Goal: Information Seeking & Learning: Learn about a topic

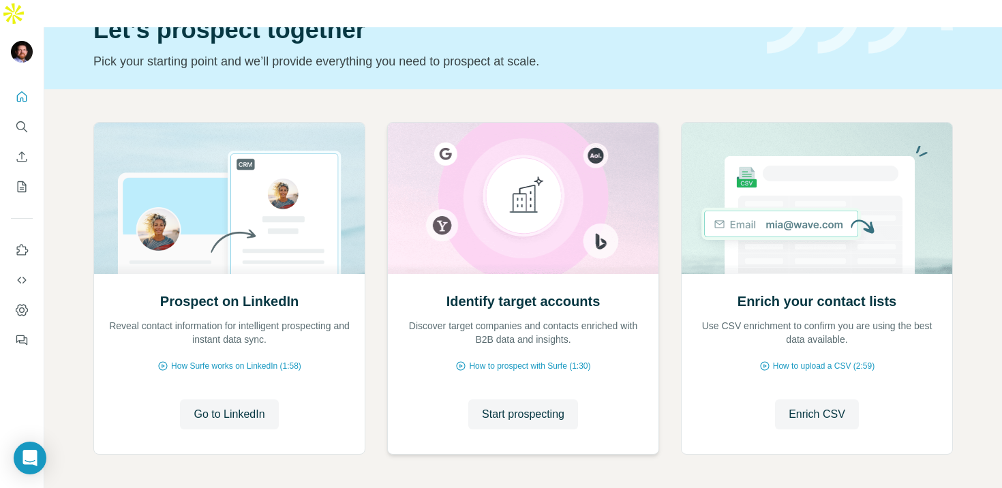
scroll to position [70, 0]
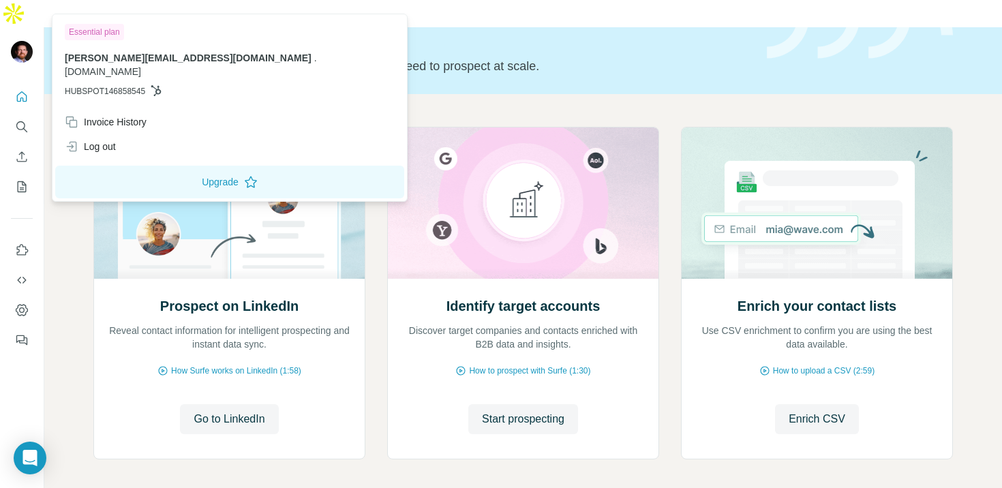
click at [23, 41] on img at bounding box center [22, 52] width 22 height 22
click at [482, 369] on div "Identify target accounts Discover target companies and contacts enriched with B…" at bounding box center [523, 367] width 271 height 181
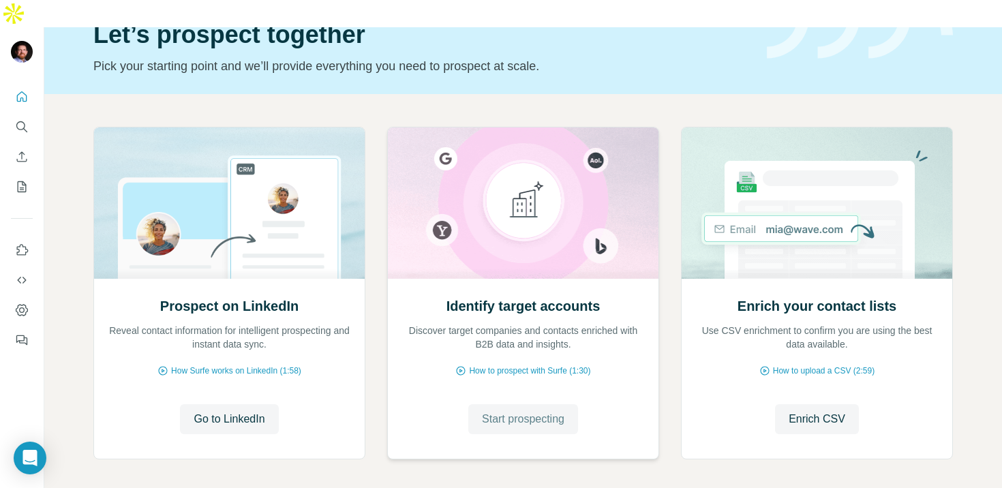
click at [487, 411] on span "Start prospecting" at bounding box center [523, 419] width 82 height 16
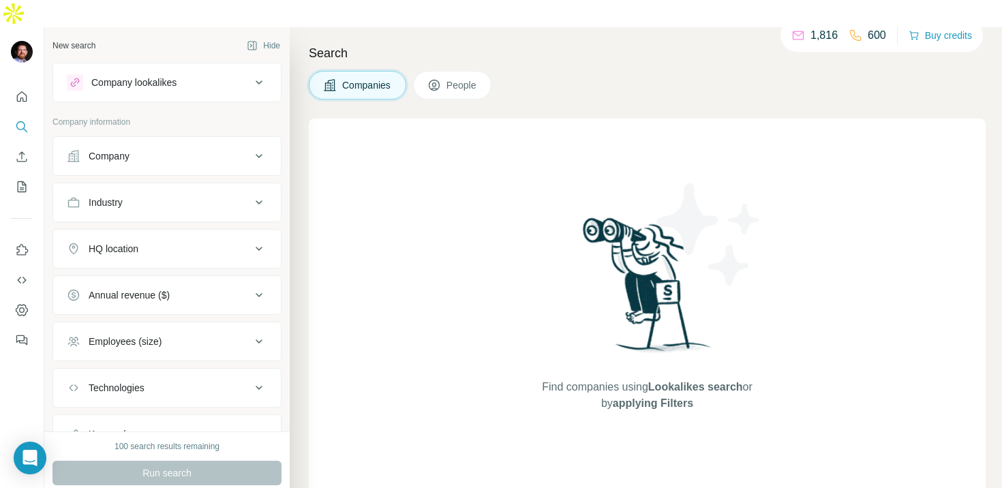
click at [200, 149] on div "Company" at bounding box center [159, 156] width 184 height 14
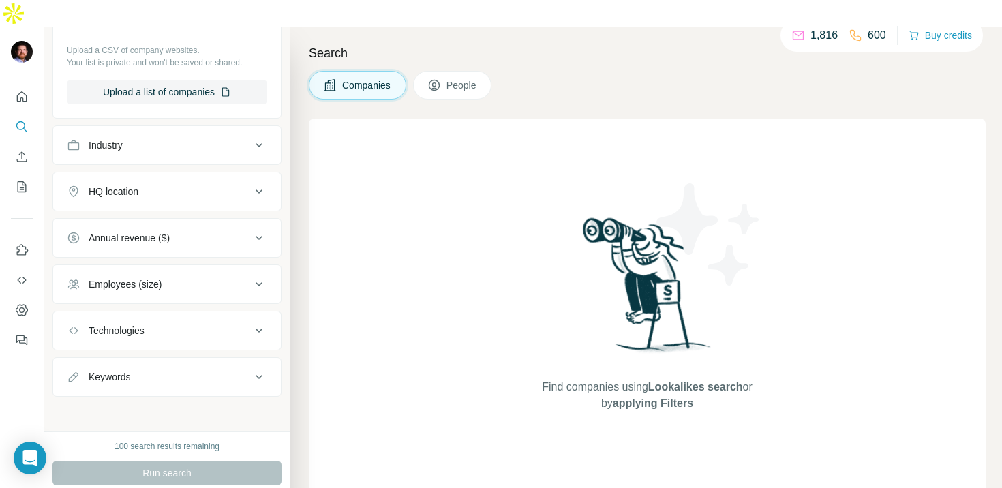
scroll to position [223, 0]
click at [262, 136] on icon at bounding box center [259, 144] width 16 height 16
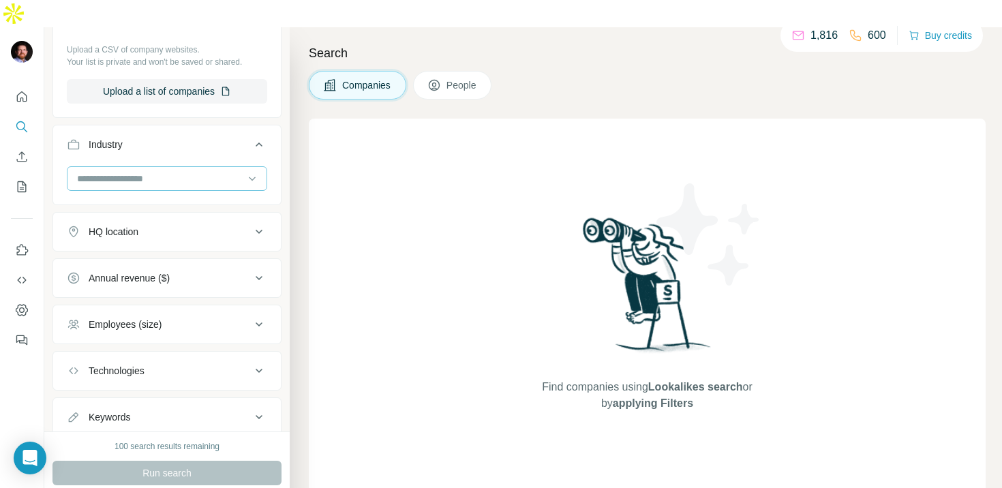
click at [183, 171] on input at bounding box center [160, 178] width 168 height 15
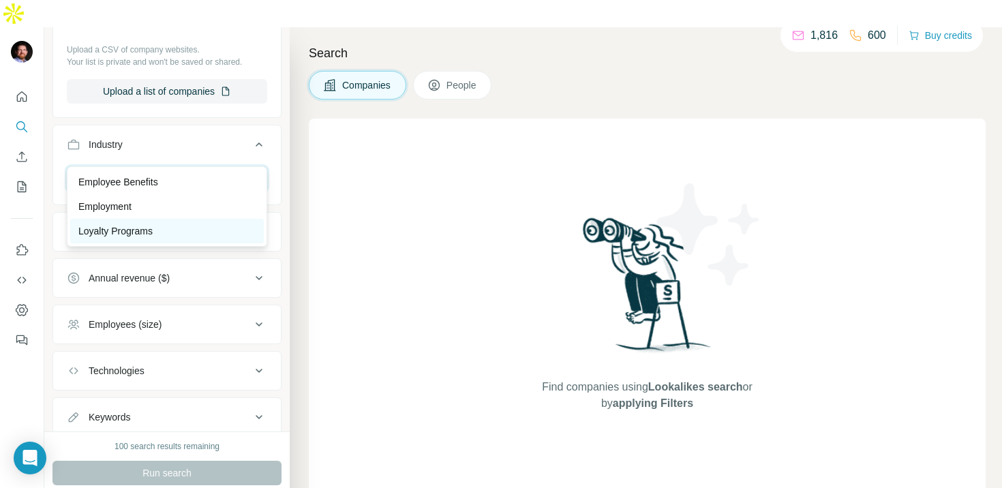
type input "***"
click at [132, 227] on p "Loyalty Programs" at bounding box center [115, 231] width 74 height 14
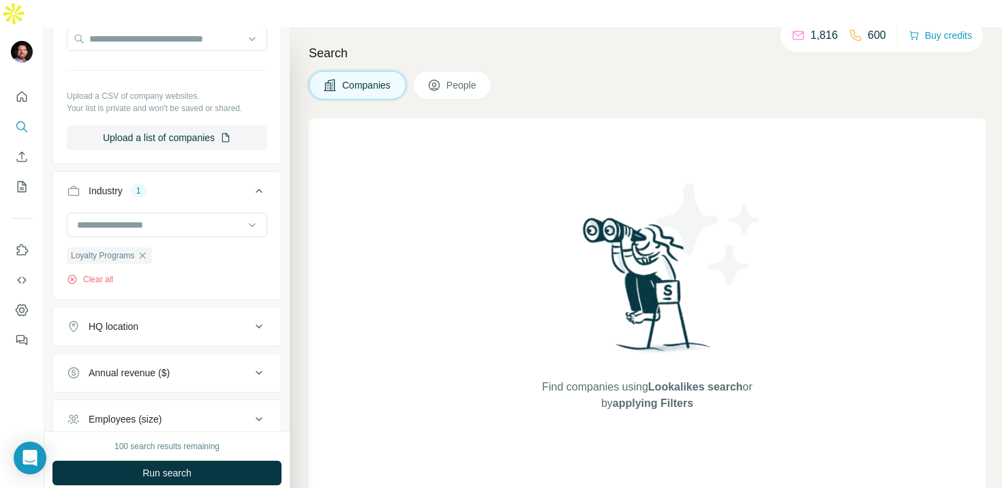
scroll to position [183, 0]
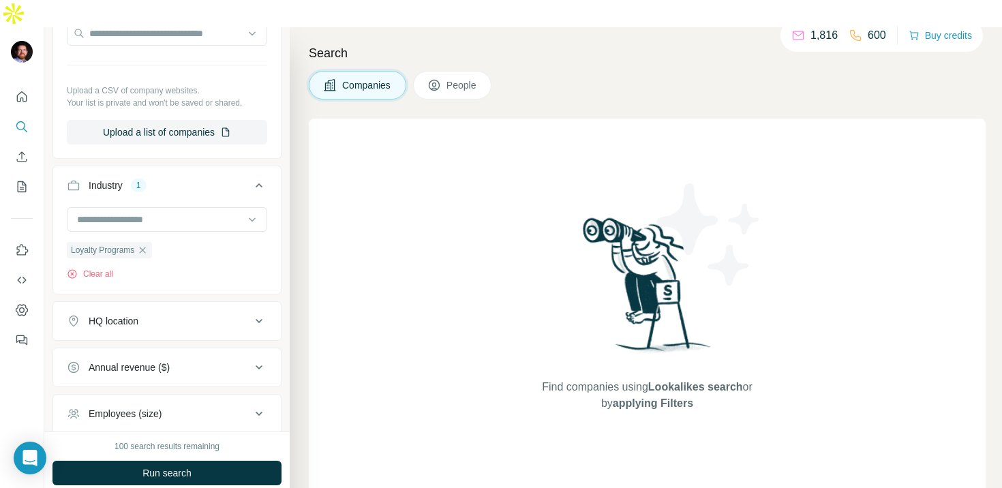
click at [135, 314] on div "HQ location" at bounding box center [114, 321] width 50 height 14
click at [126, 343] on input "text" at bounding box center [167, 355] width 200 height 25
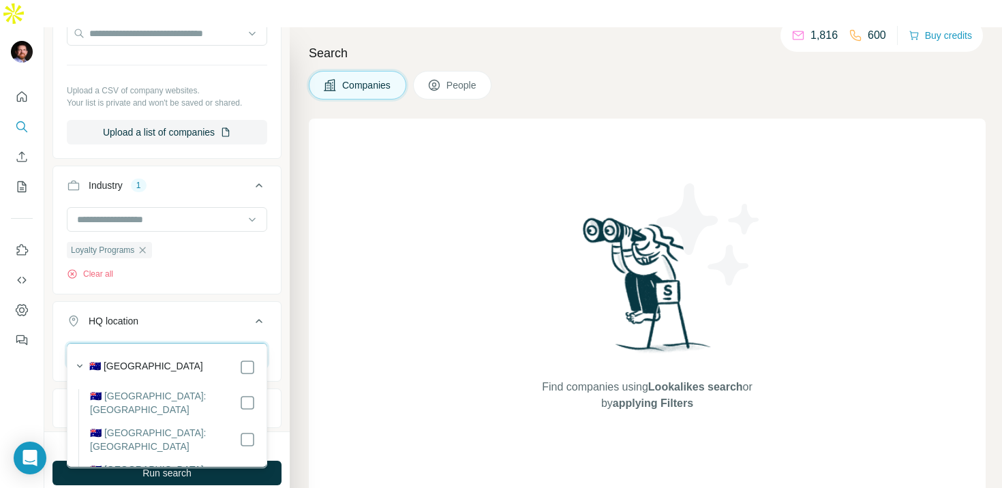
type input "*********"
click at [125, 359] on label "🇦🇺 [GEOGRAPHIC_DATA]" at bounding box center [146, 367] width 114 height 16
click at [136, 365] on label "🇦🇺 [GEOGRAPHIC_DATA]" at bounding box center [146, 367] width 114 height 16
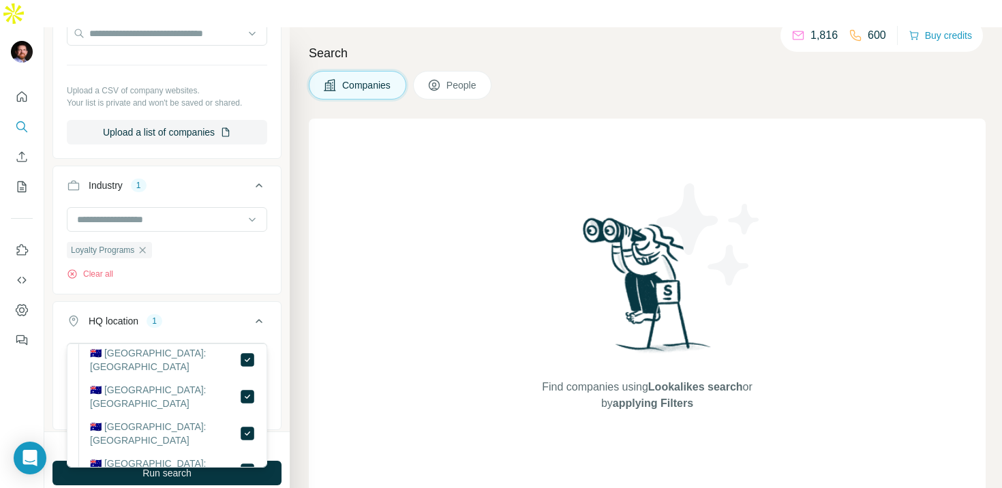
scroll to position [142, 0]
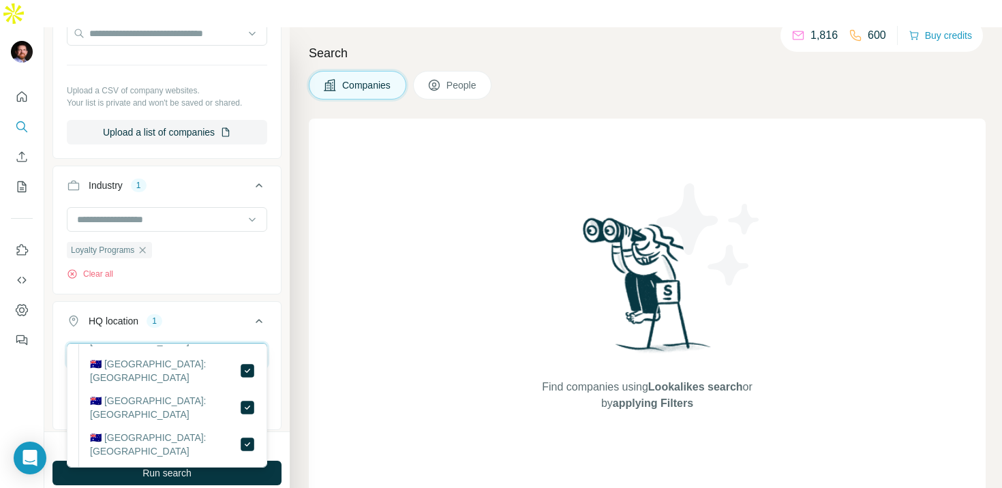
click at [142, 343] on input "*********" at bounding box center [167, 355] width 200 height 25
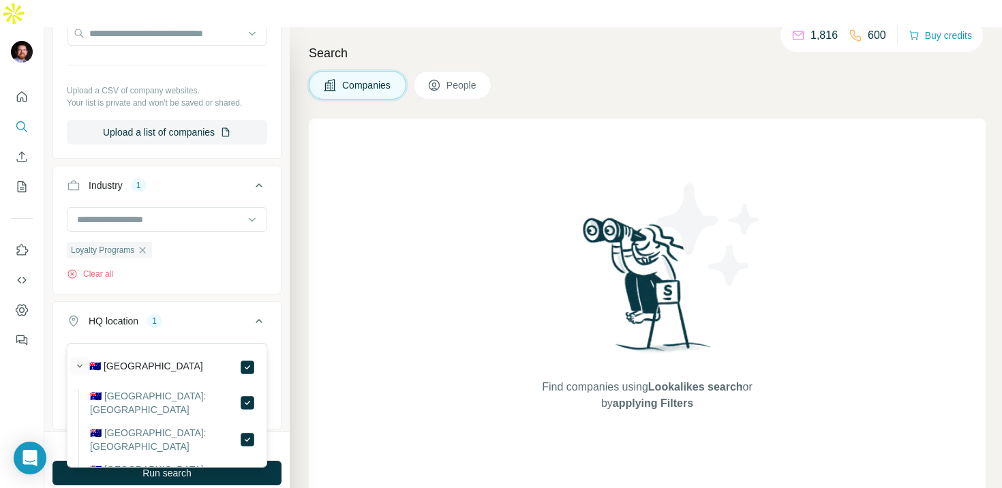
click at [74, 365] on icon "button" at bounding box center [80, 366] width 14 height 14
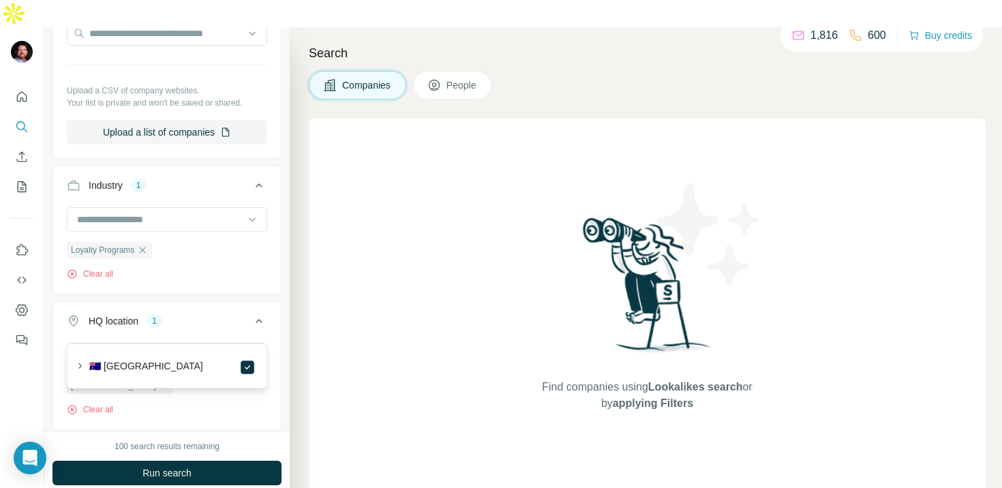
click at [105, 362] on label "🇦🇺 [GEOGRAPHIC_DATA]" at bounding box center [146, 367] width 114 height 16
click at [78, 363] on icon "button" at bounding box center [80, 366] width 14 height 14
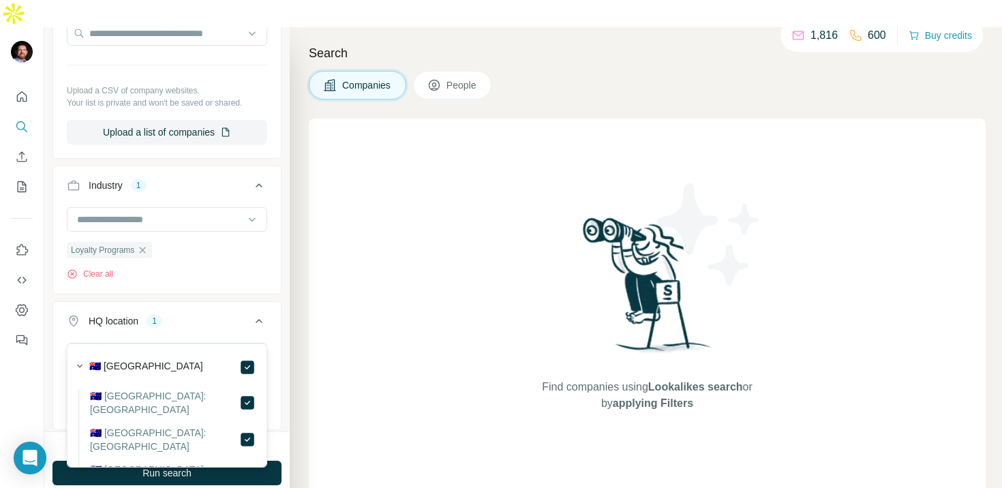
click at [137, 367] on label "🇦🇺 [GEOGRAPHIC_DATA]" at bounding box center [146, 367] width 114 height 16
click at [172, 343] on input "*********" at bounding box center [167, 355] width 200 height 25
click at [127, 365] on label "🇦🇺 [GEOGRAPHIC_DATA]" at bounding box center [146, 367] width 114 height 16
click at [132, 343] on input "*********" at bounding box center [167, 355] width 200 height 25
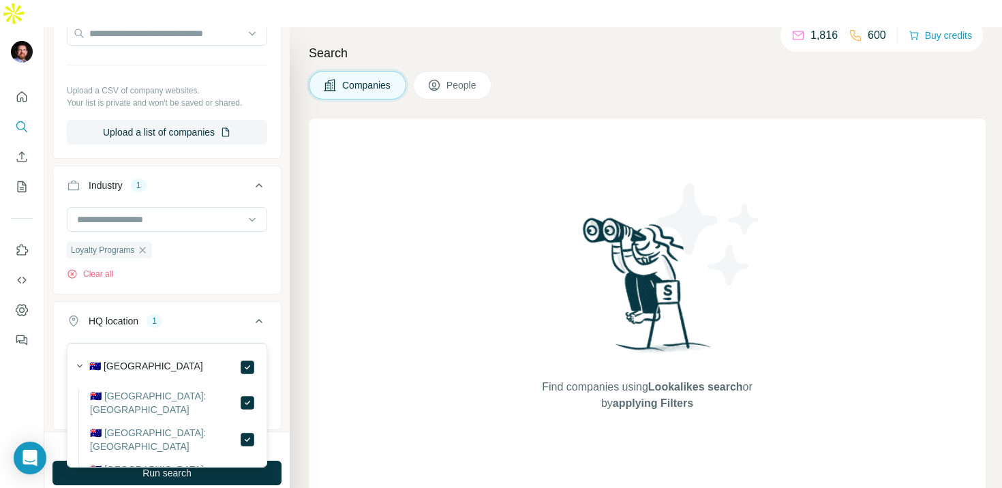
click at [125, 367] on label "🇦🇺 [GEOGRAPHIC_DATA]" at bounding box center [146, 367] width 114 height 16
click at [260, 313] on icon at bounding box center [259, 321] width 16 height 16
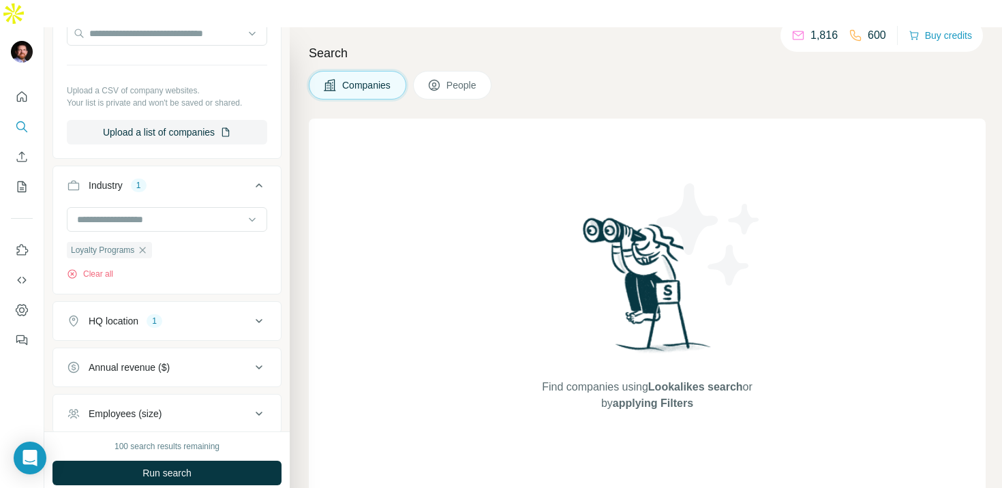
click at [260, 319] on icon at bounding box center [259, 321] width 7 height 4
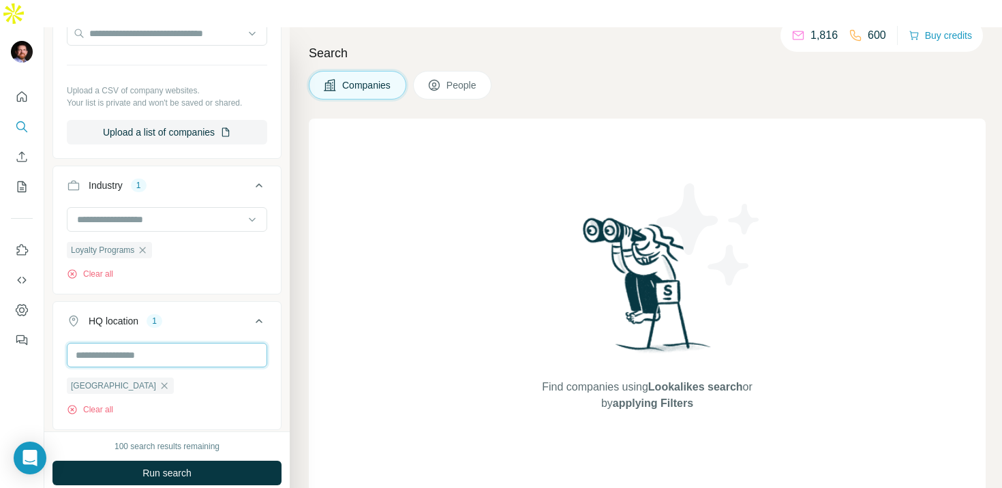
click at [129, 343] on input "text" at bounding box center [167, 355] width 200 height 25
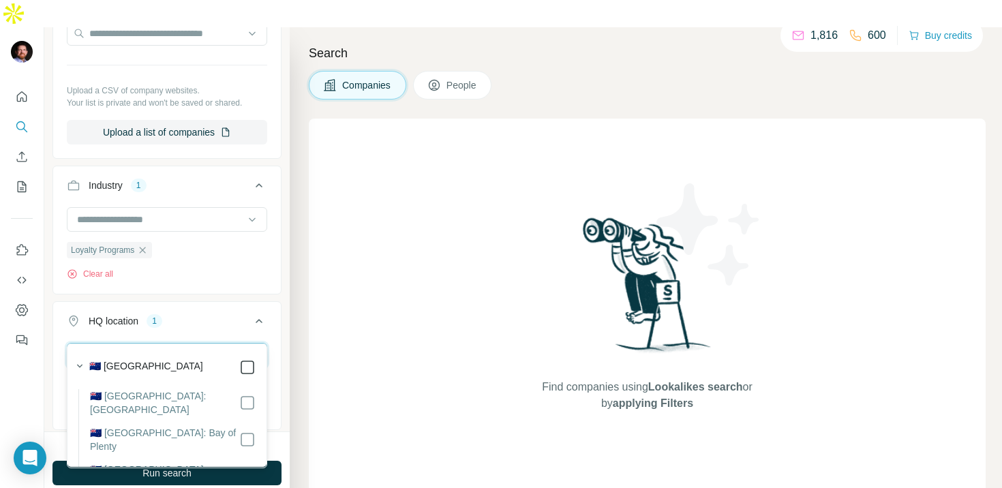
type input "*******"
click at [196, 311] on button "HQ location 2" at bounding box center [167, 324] width 228 height 38
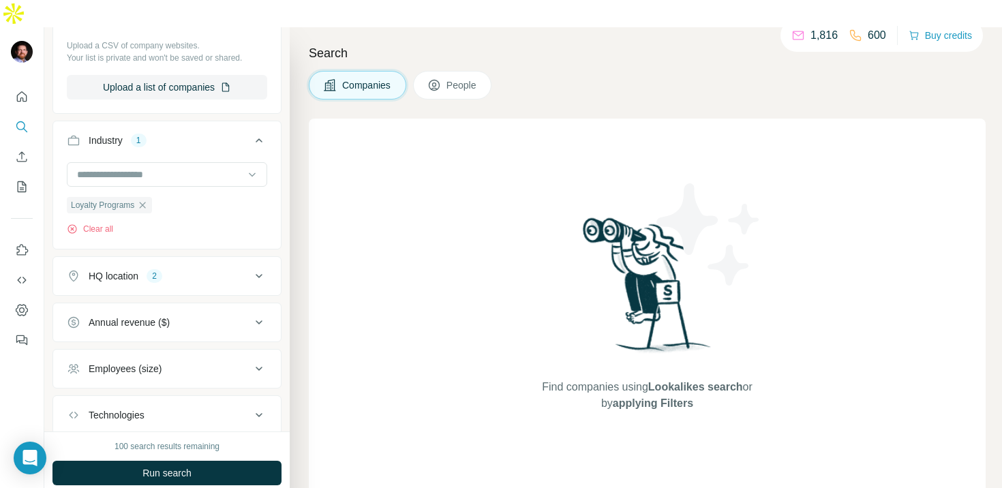
scroll to position [214, 0]
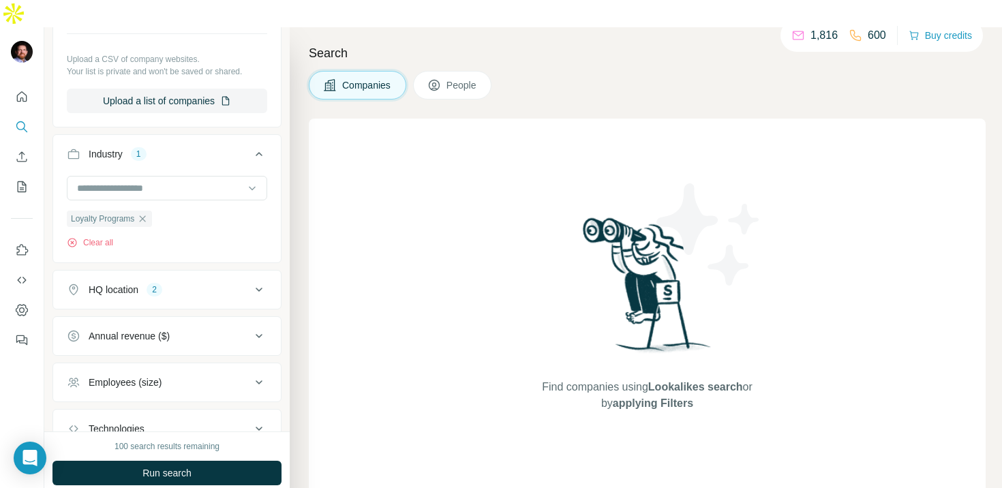
click at [263, 374] on icon at bounding box center [259, 382] width 16 height 16
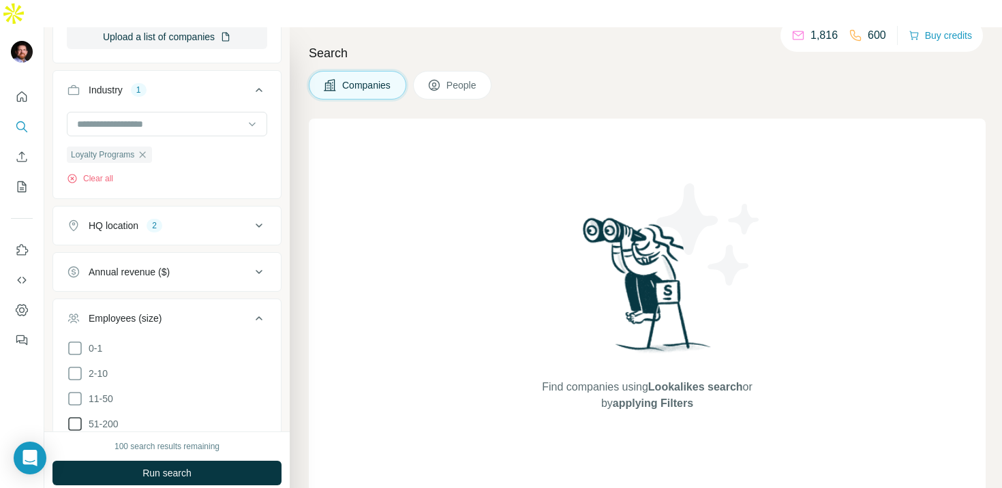
click at [81, 417] on icon at bounding box center [75, 424] width 14 height 14
click at [197, 164] on div "Loyalty Programs Clear all" at bounding box center [167, 154] width 228 height 84
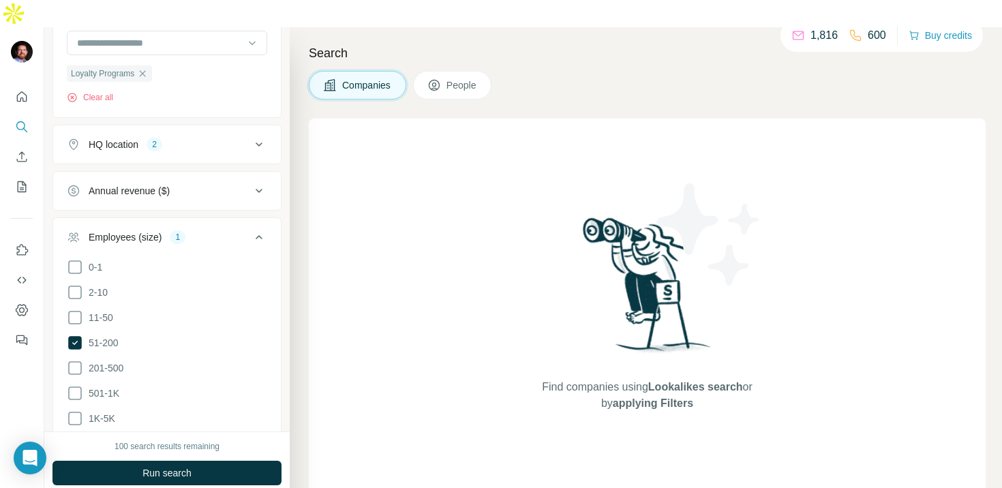
scroll to position [362, 0]
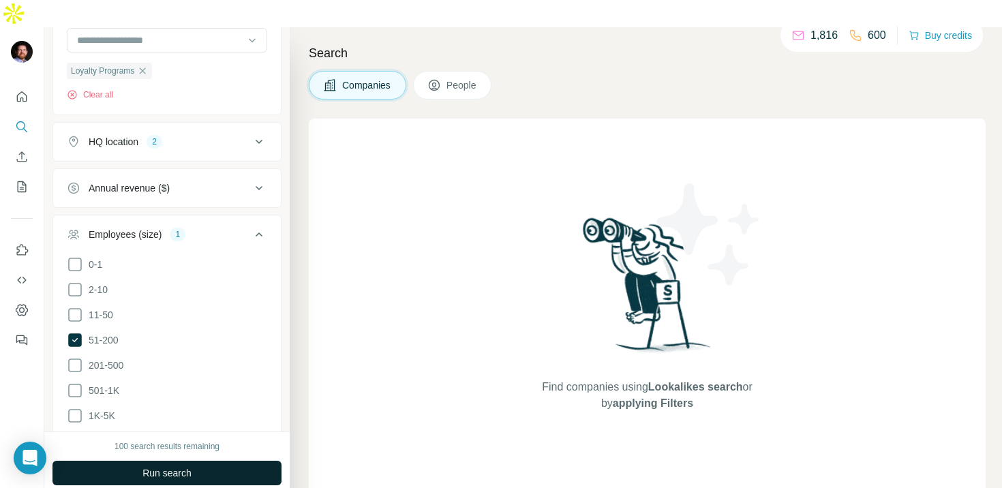
click at [143, 466] on span "Run search" at bounding box center [166, 473] width 49 height 14
